Goal: Information Seeking & Learning: Learn about a topic

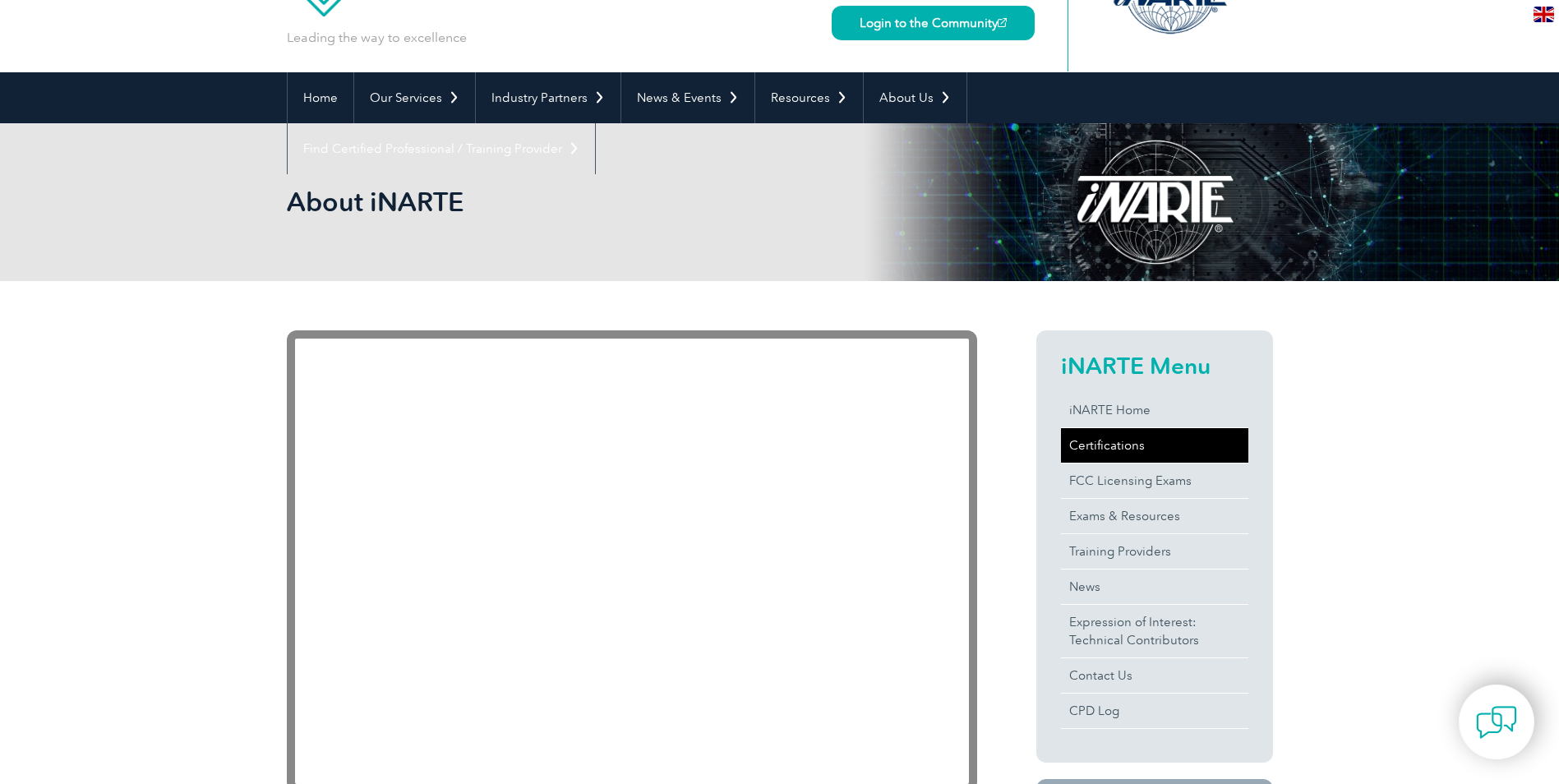
click at [1091, 443] on link "Certifications" at bounding box center [1155, 445] width 188 height 35
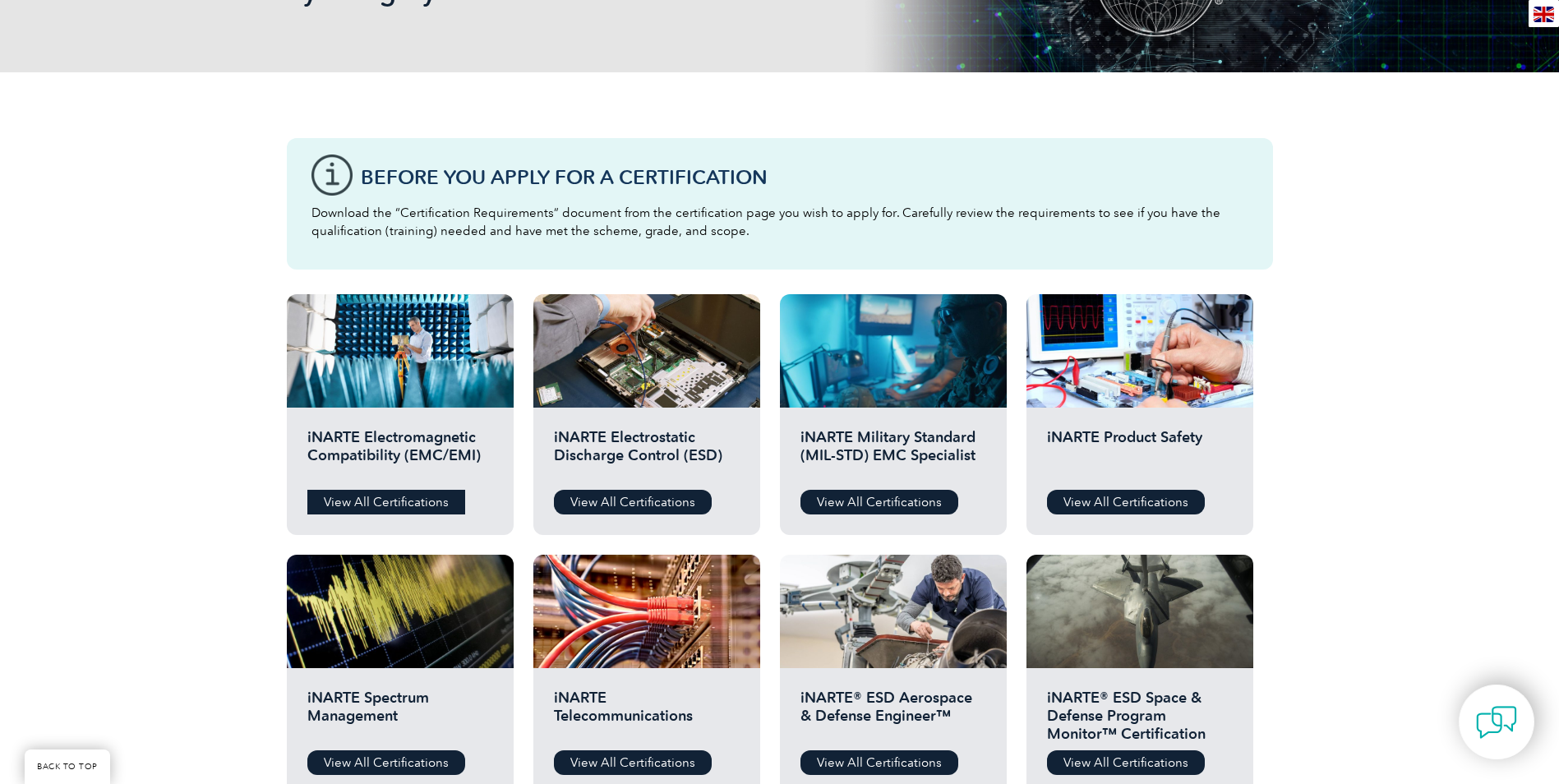
scroll to position [411, 0]
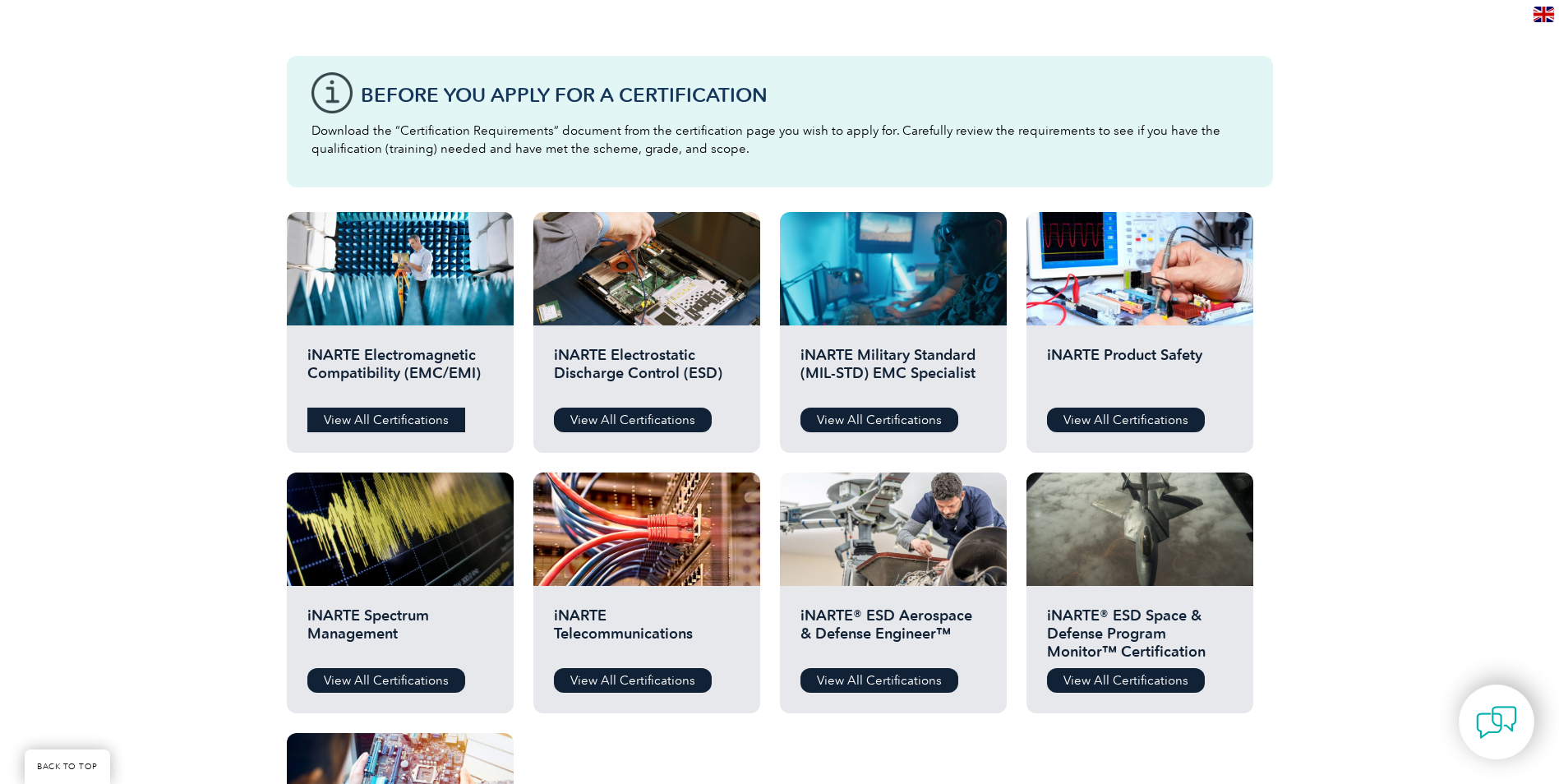
click at [418, 415] on link "View All Certifications" at bounding box center [386, 420] width 157 height 24
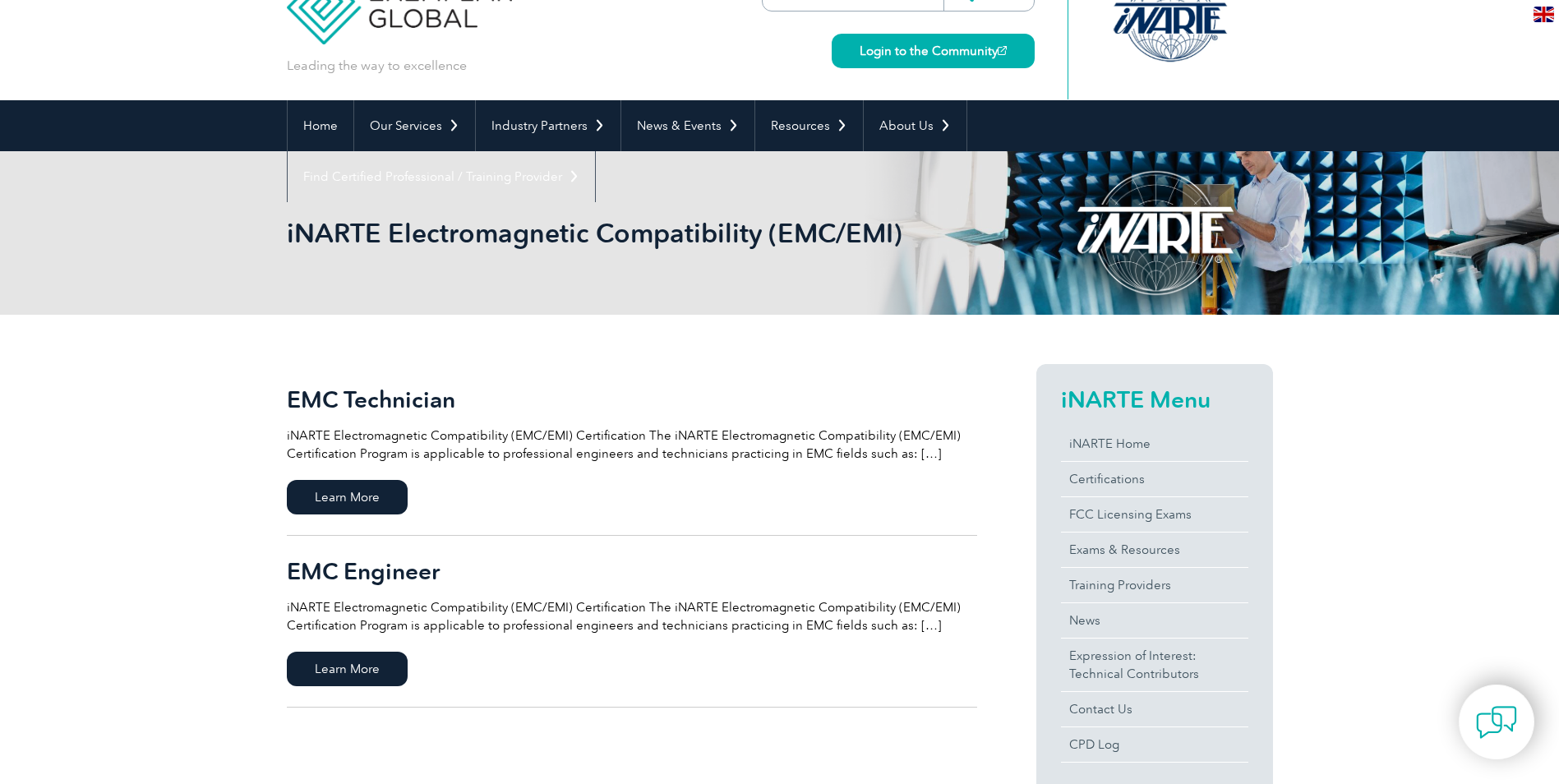
scroll to position [82, 0]
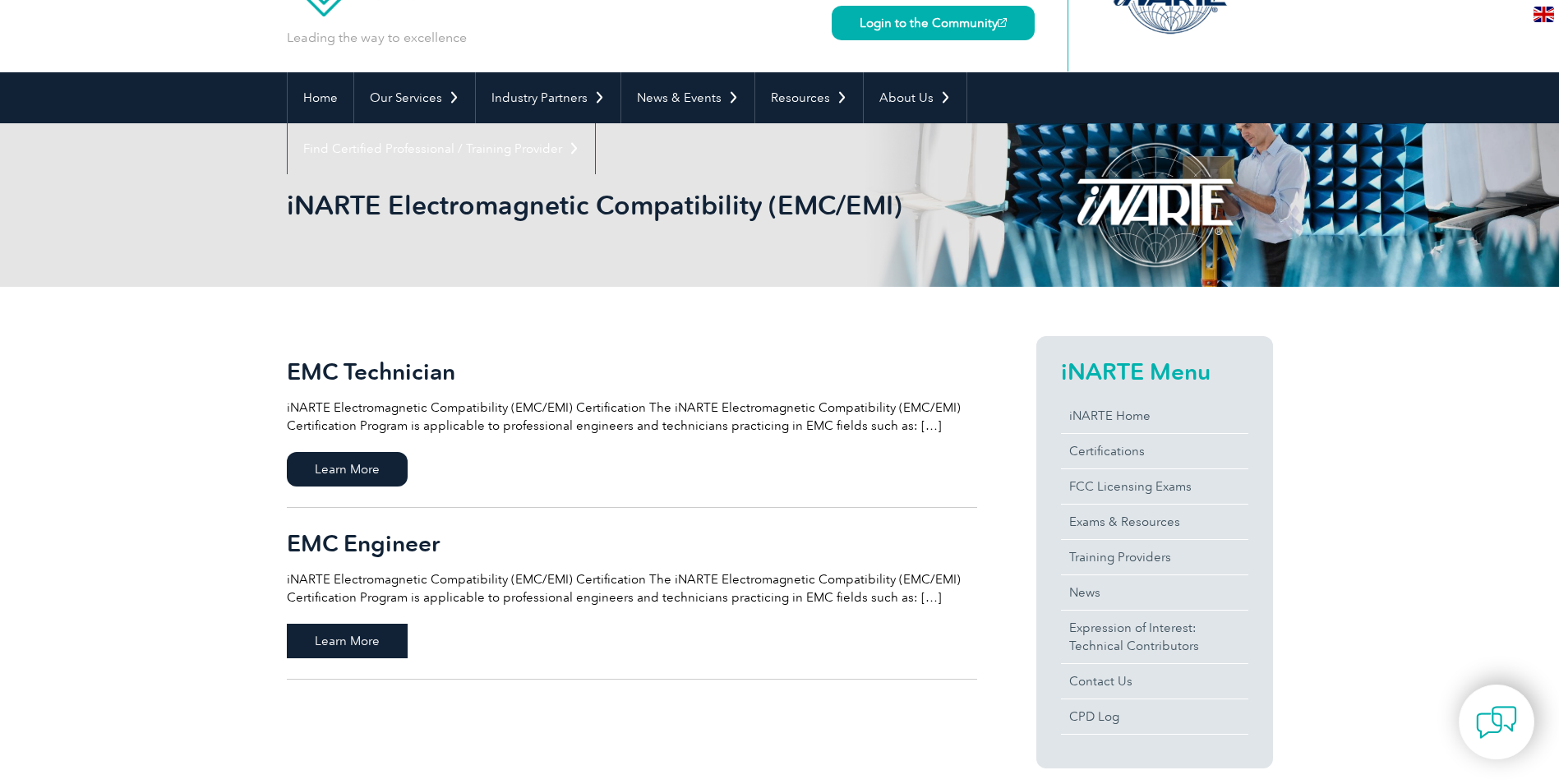
click at [375, 638] on span "Learn More" at bounding box center [347, 641] width 121 height 35
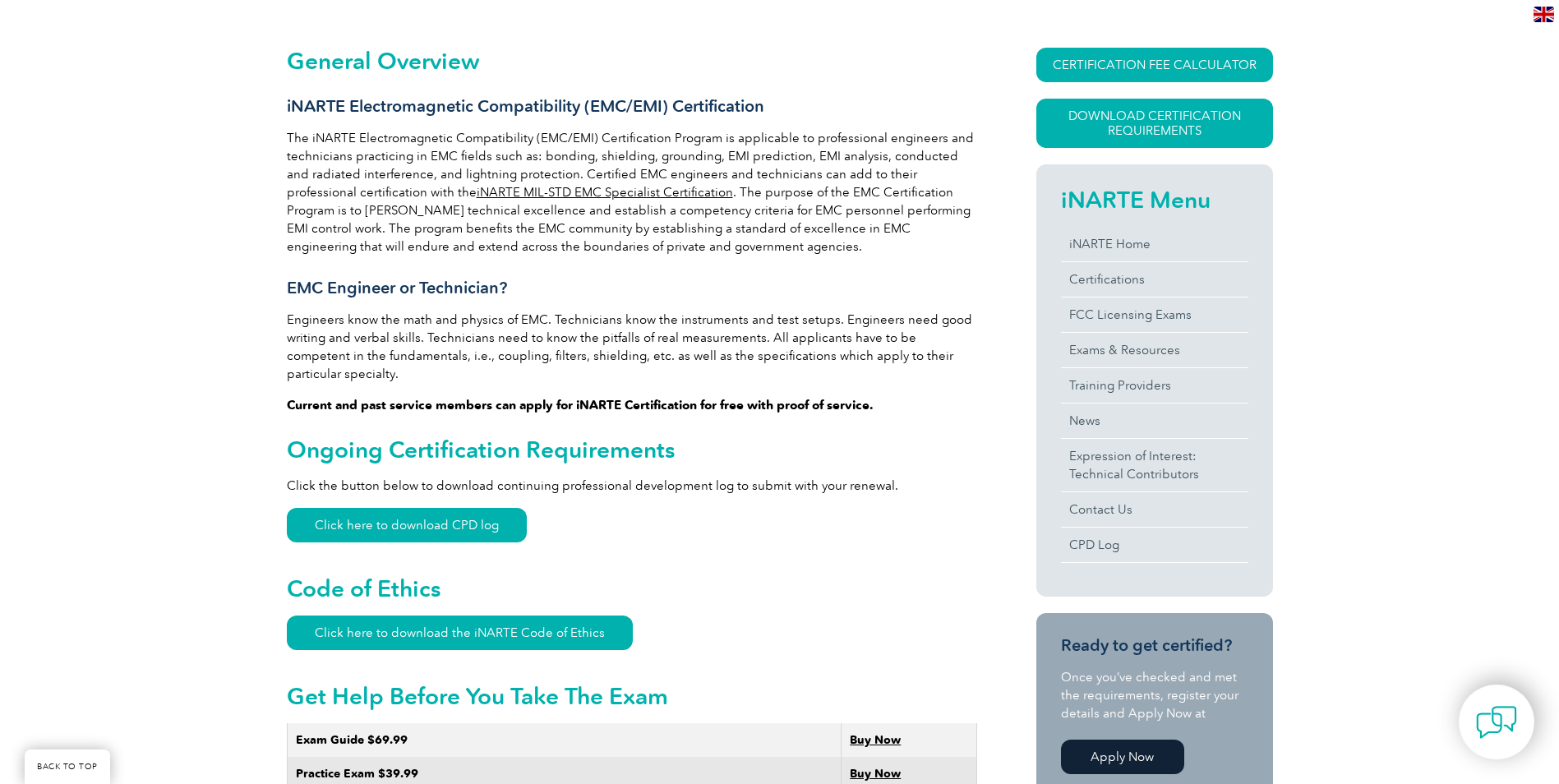
scroll to position [411, 0]
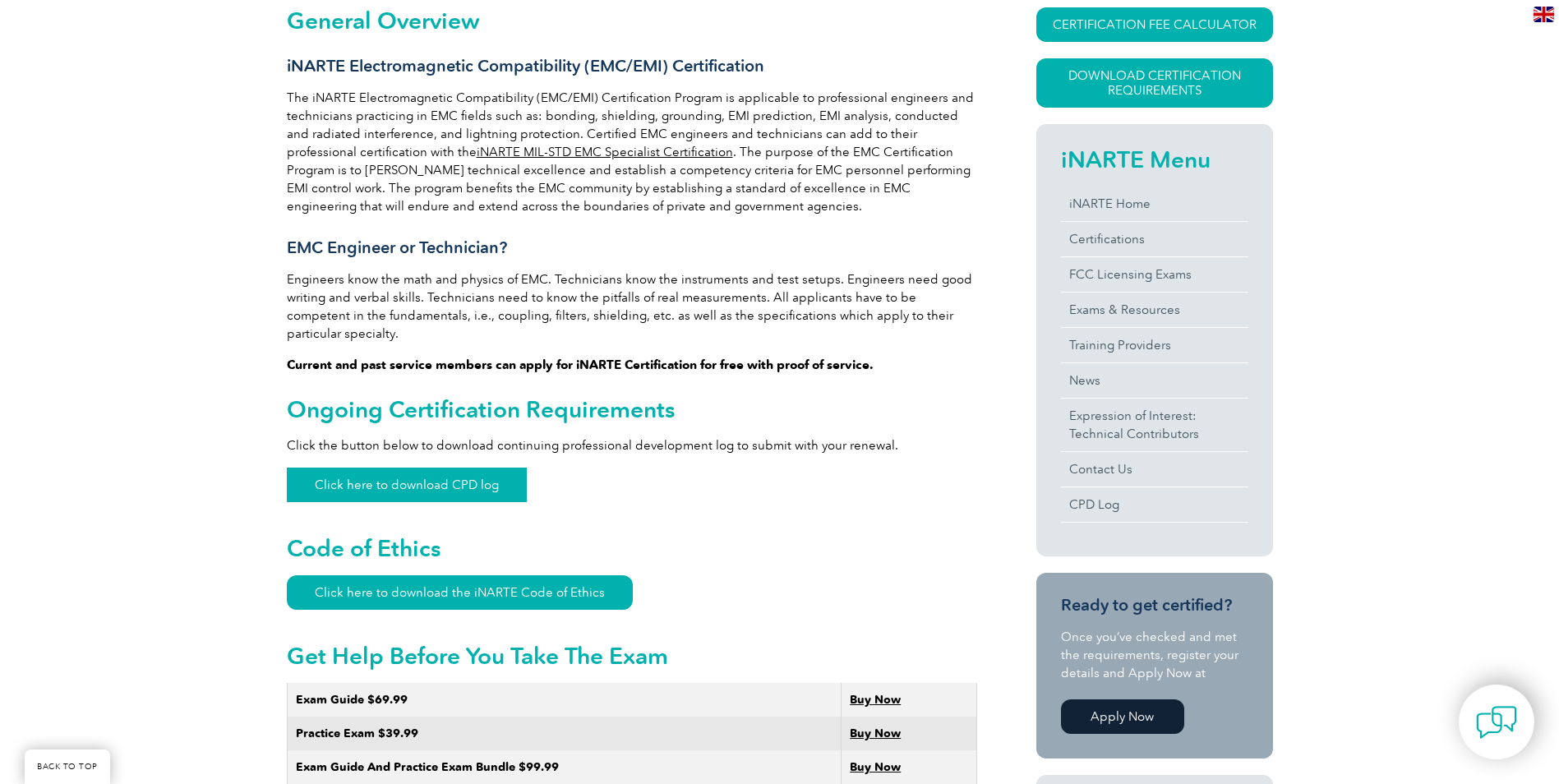
click at [480, 467] on link "Click here to download CPD log" at bounding box center [406, 484] width 240 height 35
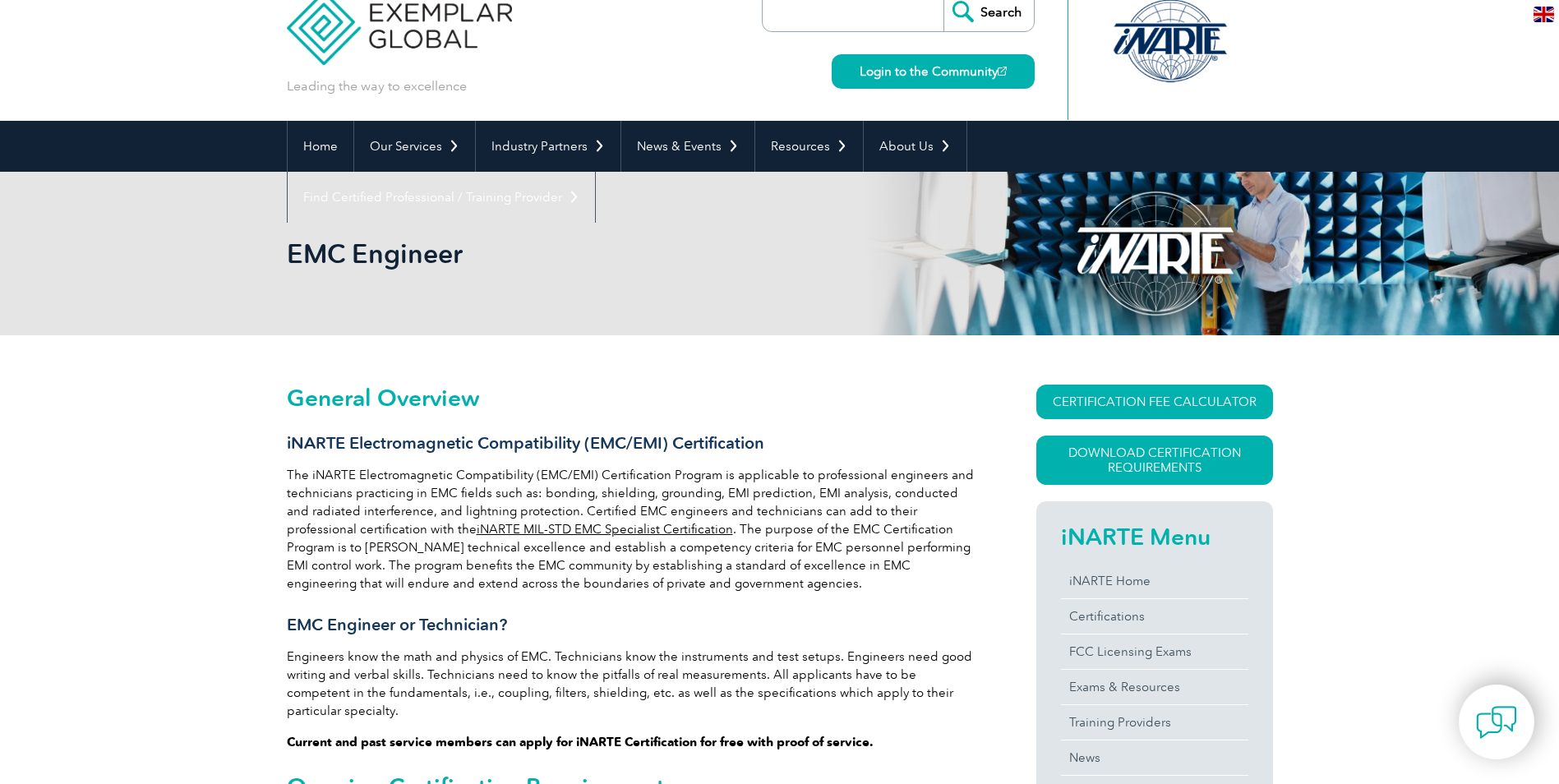
scroll to position [17, 0]
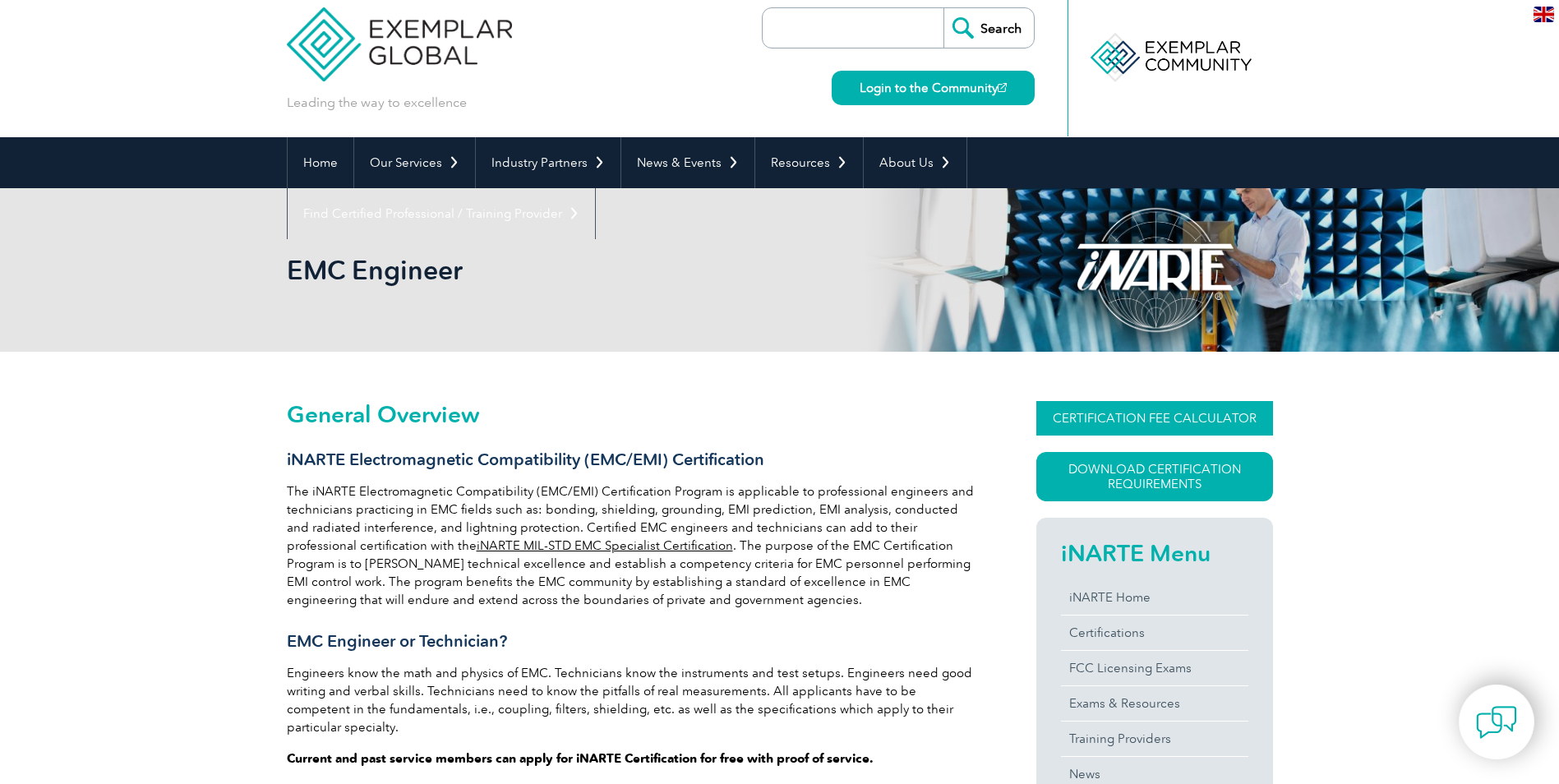
click at [1204, 415] on link "CERTIFICATION FEE CALCULATOR" at bounding box center [1155, 418] width 237 height 35
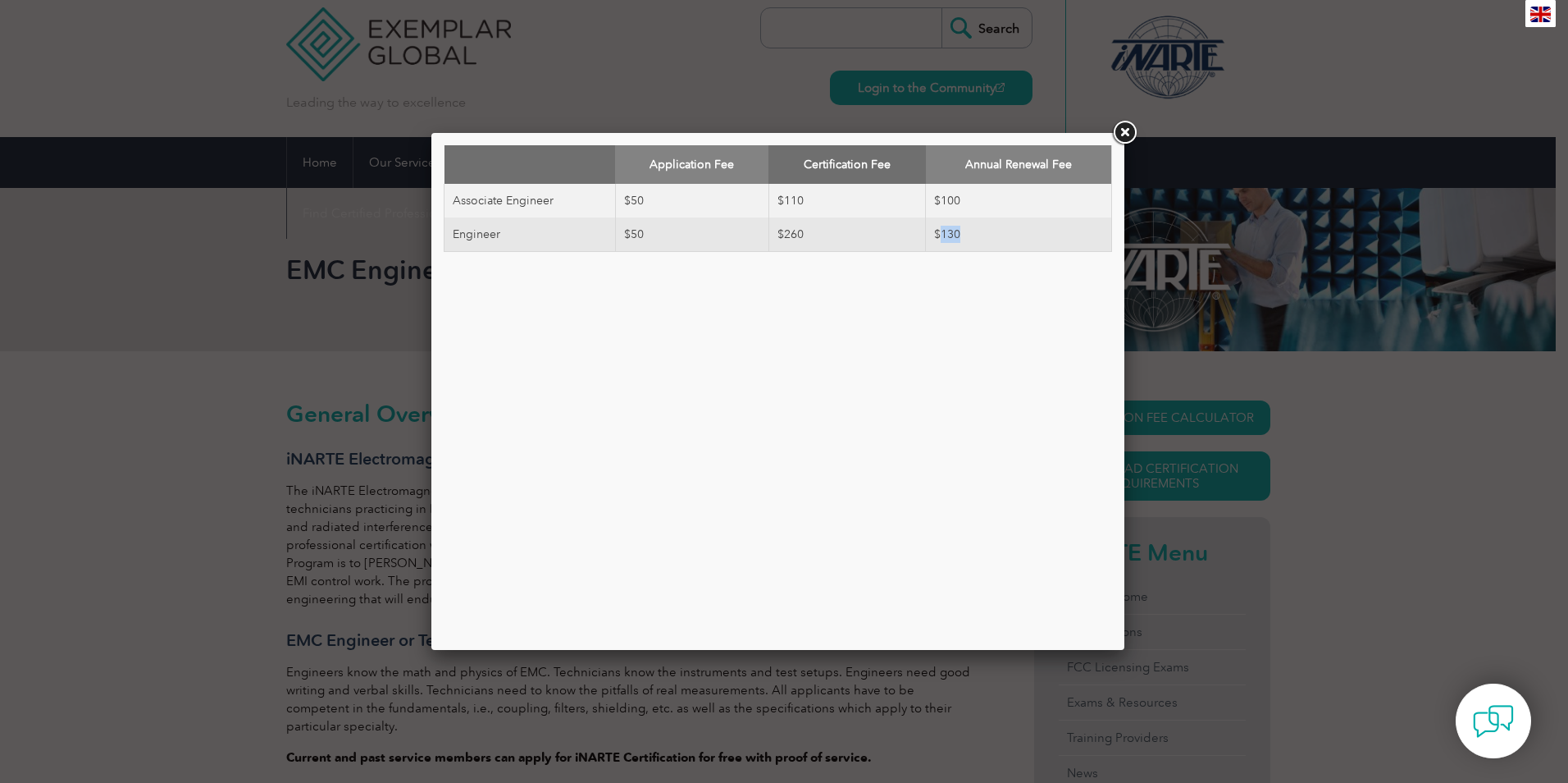
drag, startPoint x: 965, startPoint y: 232, endPoint x: 937, endPoint y: 229, distance: 28.2
click at [937, 229] on td "$130" at bounding box center [1020, 234] width 186 height 35
drag, startPoint x: 937, startPoint y: 229, endPoint x: 1131, endPoint y: 132, distance: 216.9
click at [1131, 132] on link at bounding box center [1124, 133] width 29 height 29
